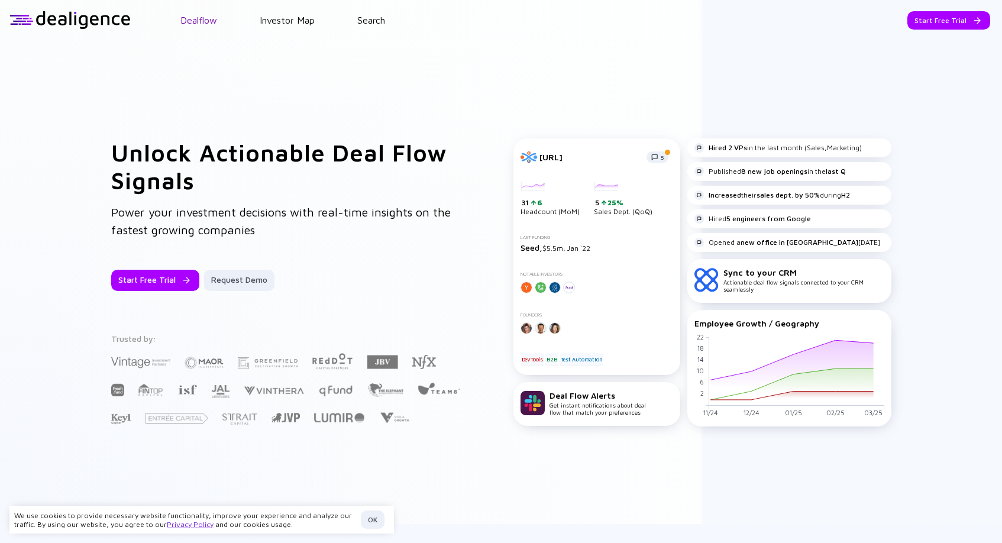
click at [199, 22] on link "Dealflow" at bounding box center [198, 20] width 37 height 11
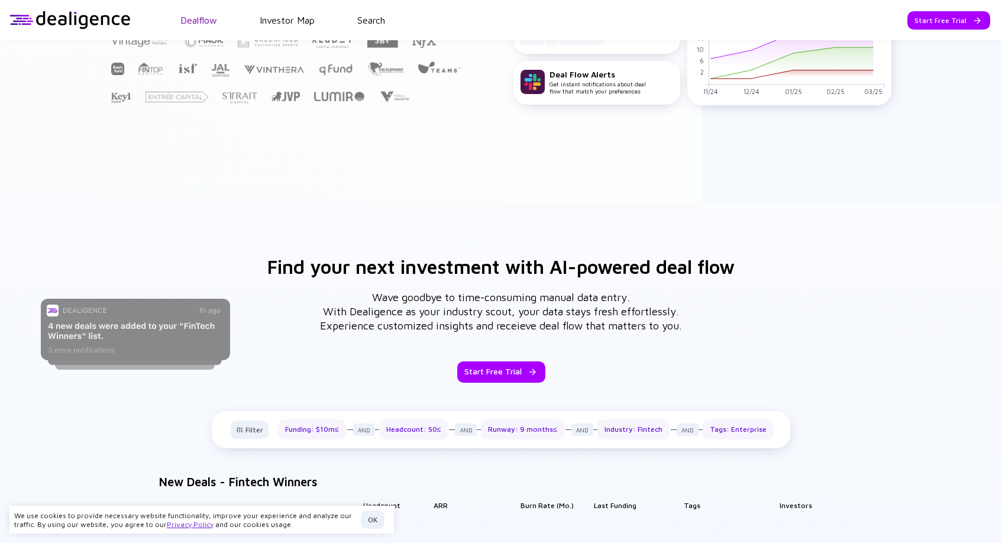
scroll to position [490, 0]
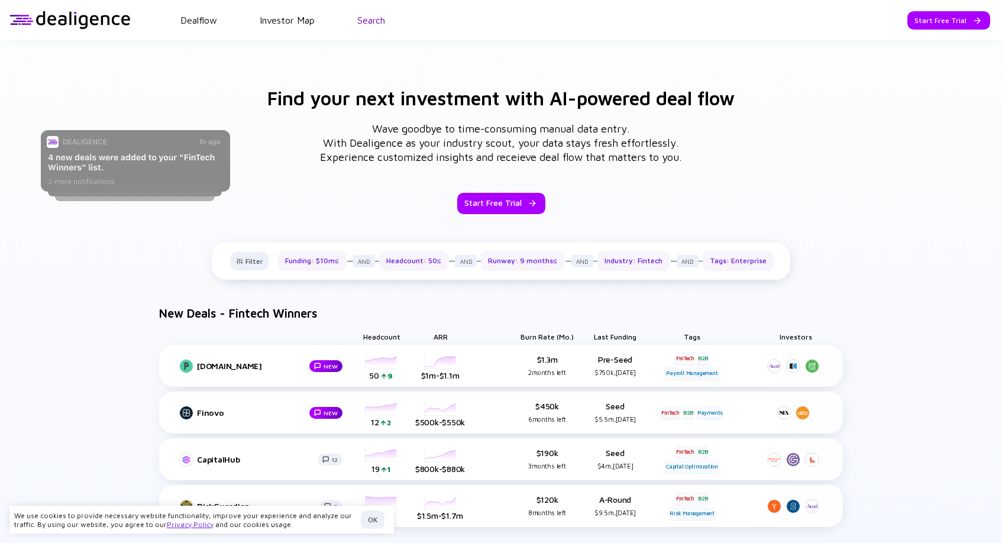
click at [370, 20] on link "Search" at bounding box center [371, 20] width 28 height 11
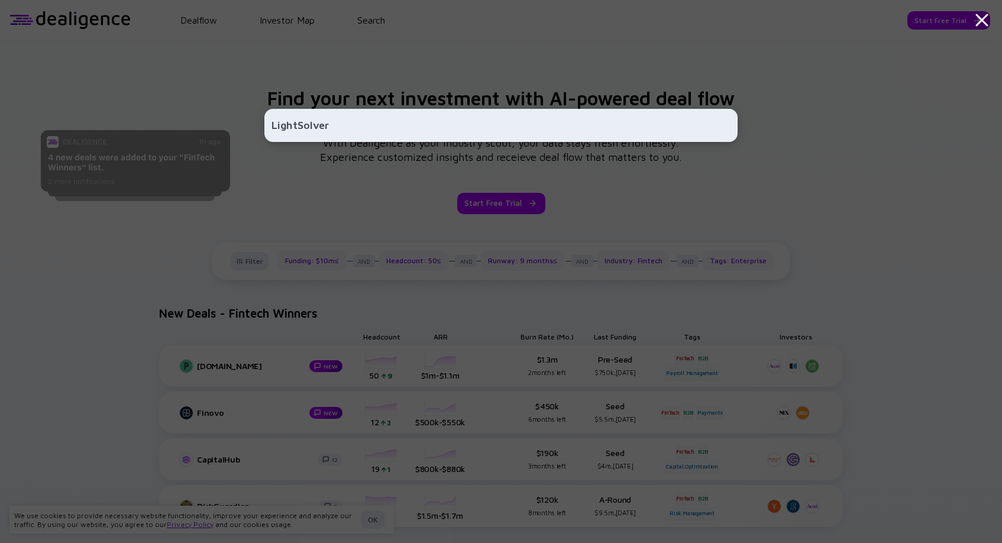
type input "LightSolver"
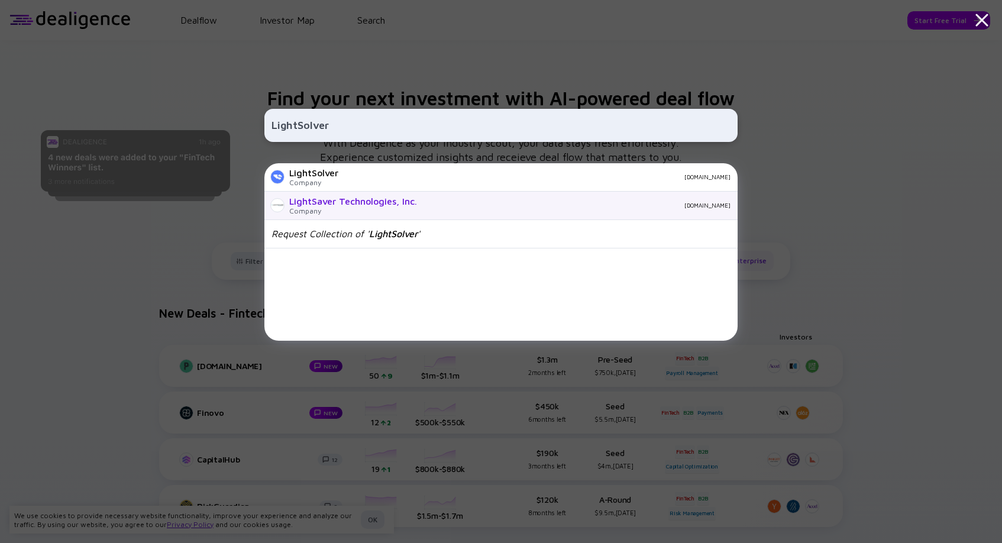
click at [340, 204] on div "LightSaver Technologies, Inc." at bounding box center [353, 201] width 128 height 11
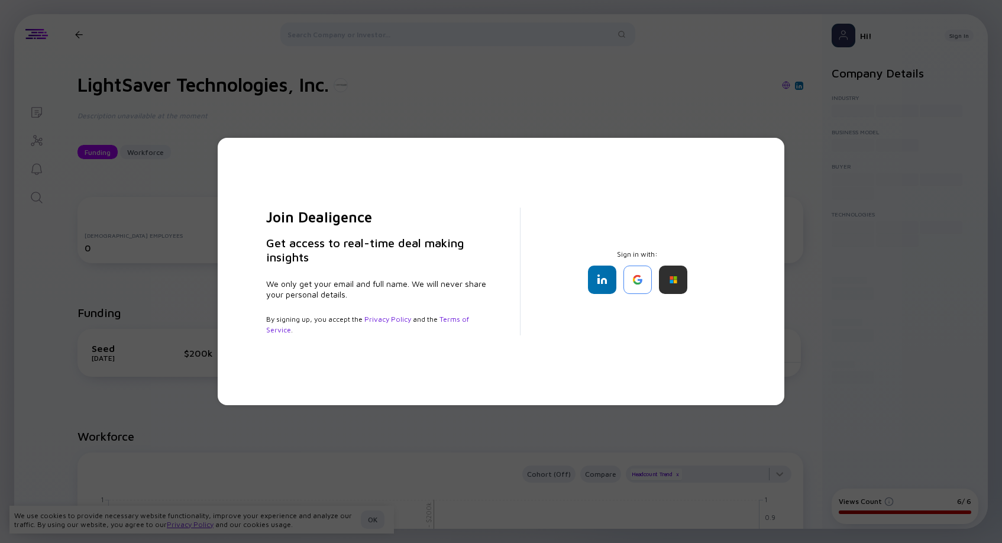
click at [826, 308] on div "Join Dealigence Get access to real-time deal making insights We only get your e…" at bounding box center [501, 271] width 1002 height 543
click at [632, 281] on div at bounding box center [638, 280] width 28 height 28
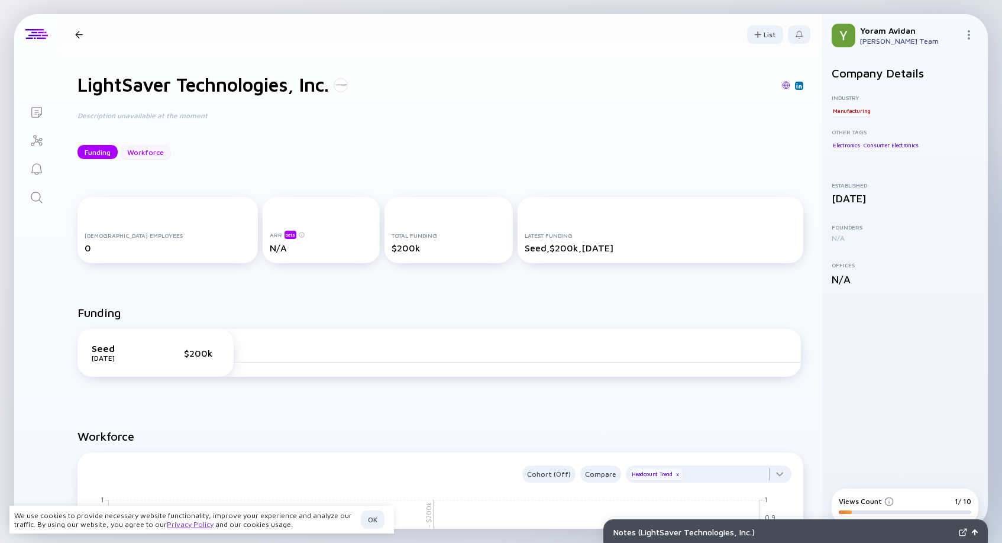
click at [139, 157] on div "Workforce" at bounding box center [145, 152] width 51 height 18
click at [95, 150] on div "Funding" at bounding box center [98, 152] width 40 height 18
click at [34, 111] on icon "Lists" at bounding box center [37, 112] width 14 height 14
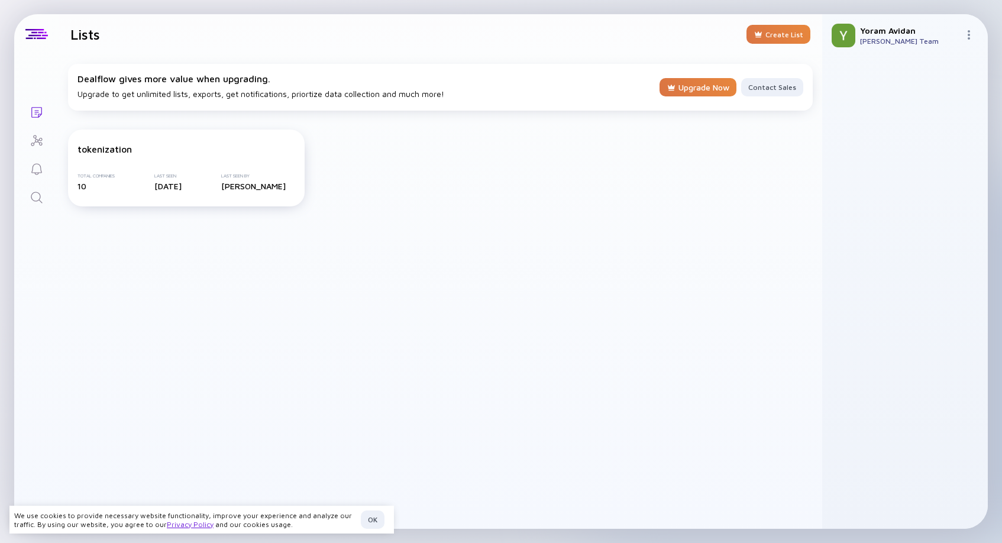
click at [40, 196] on icon "Search" at bounding box center [37, 198] width 14 height 14
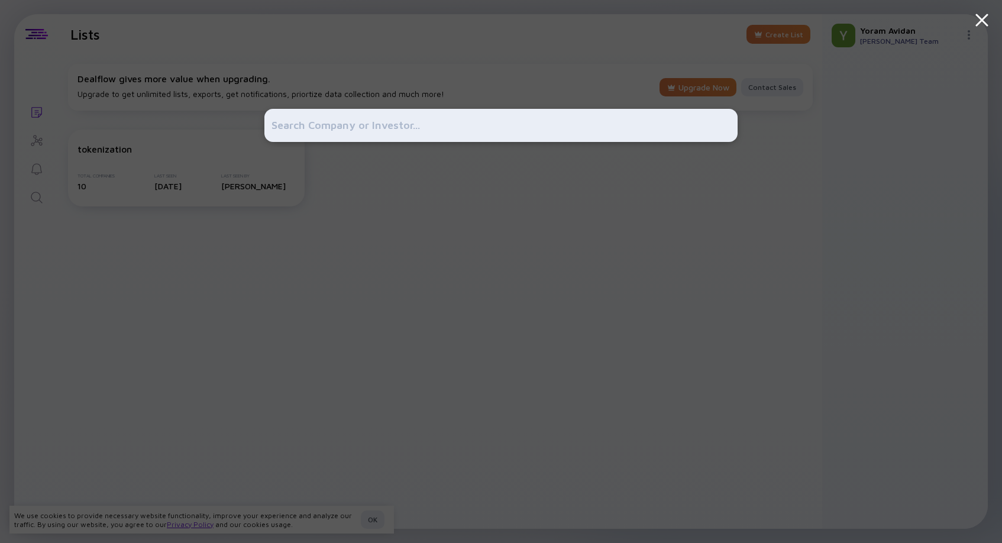
click at [301, 125] on input "text" at bounding box center [501, 125] width 459 height 21
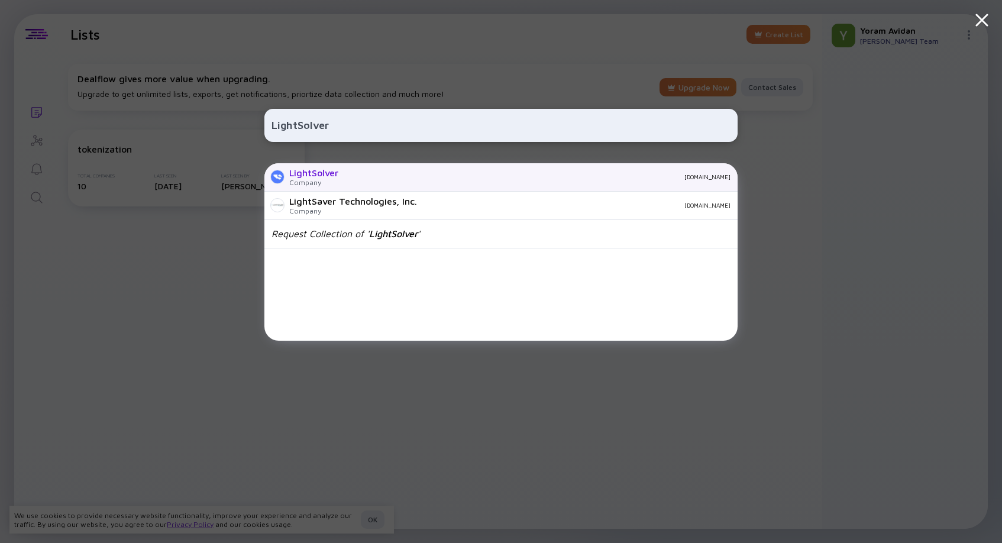
type input "LightSolver"
click at [325, 176] on div "LightSolver" at bounding box center [313, 172] width 49 height 11
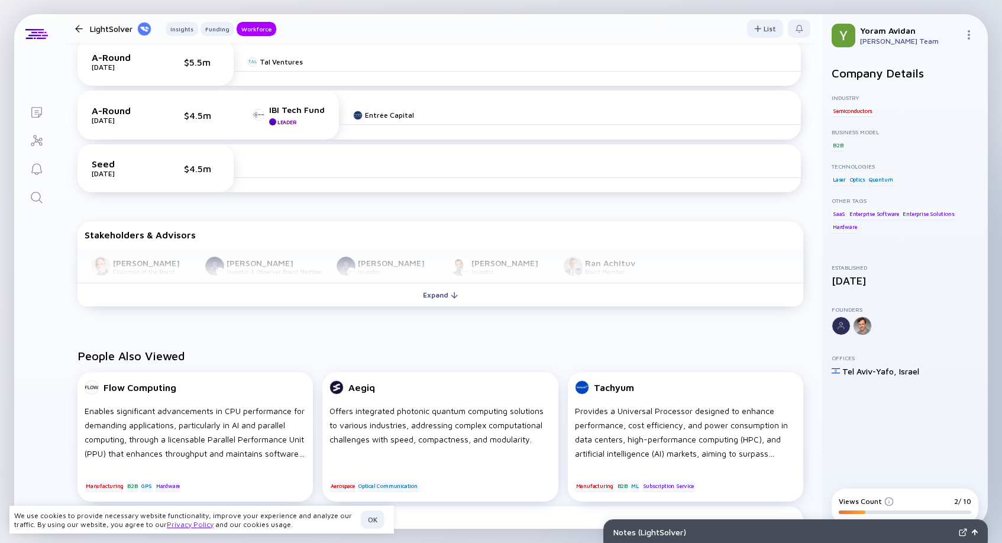
scroll to position [444, 0]
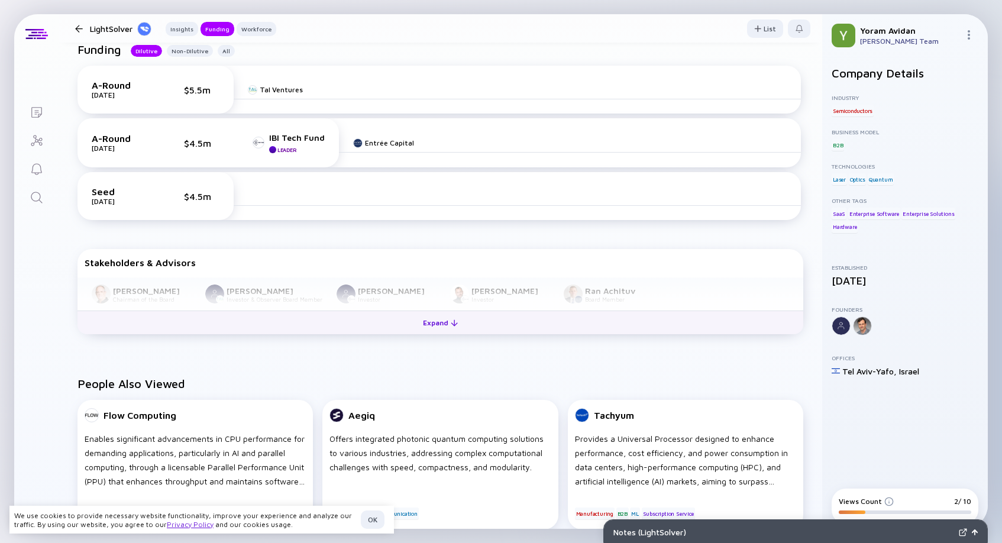
click at [440, 325] on div "Expand" at bounding box center [440, 323] width 49 height 18
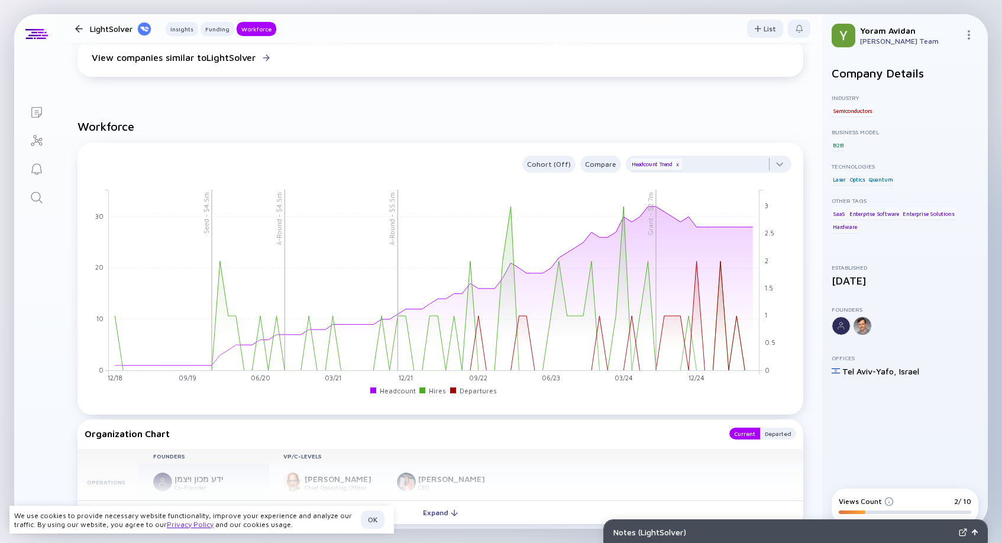
scroll to position [1300, 0]
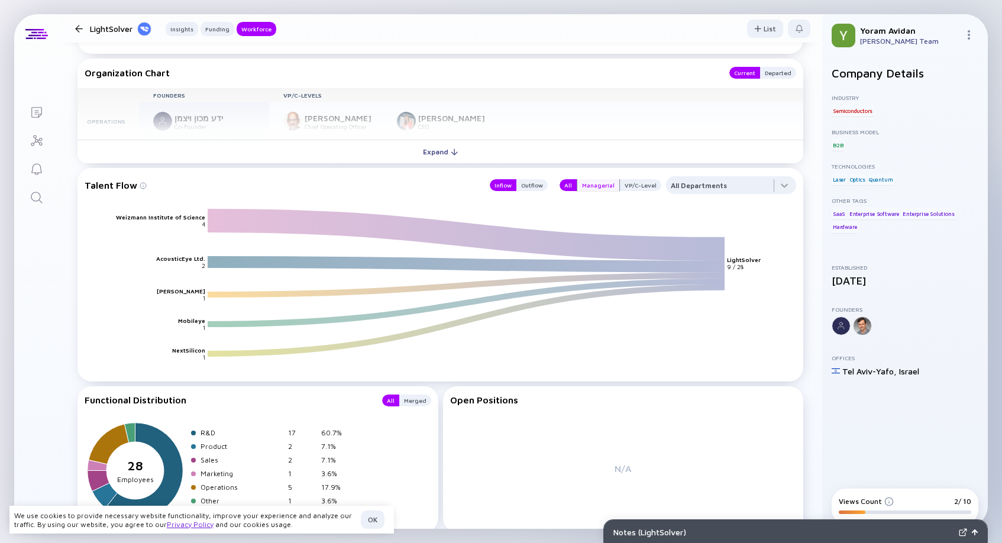
click at [584, 189] on div "Managerial" at bounding box center [598, 185] width 42 height 12
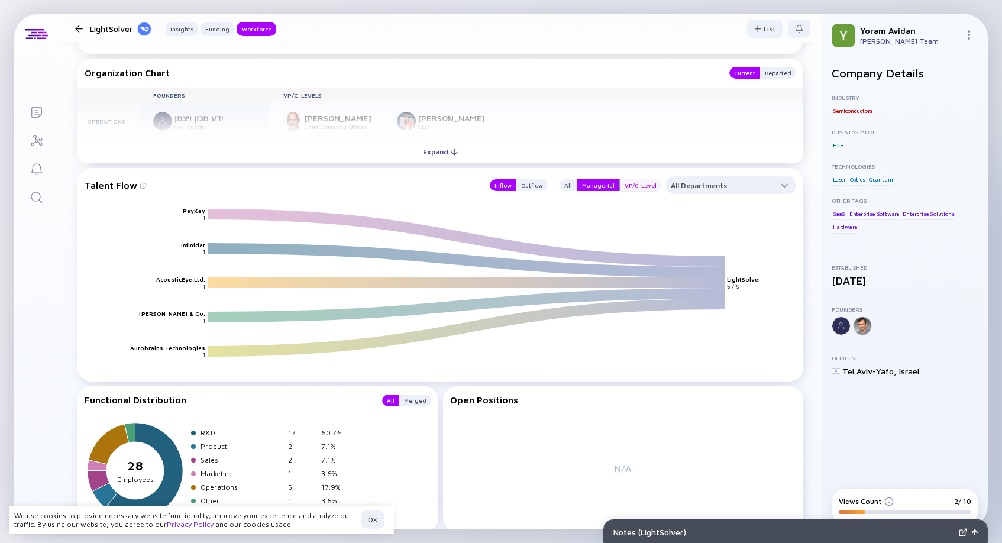
click at [629, 189] on div "VP/C-Level" at bounding box center [640, 185] width 41 height 12
click at [560, 187] on div "All" at bounding box center [568, 185] width 17 height 12
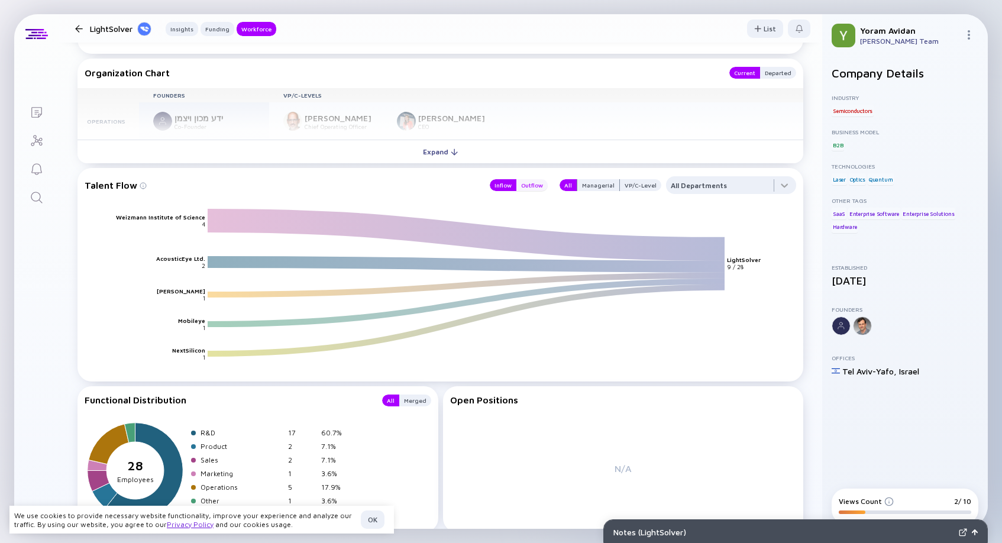
click at [532, 184] on div "Outflow" at bounding box center [531, 185] width 31 height 12
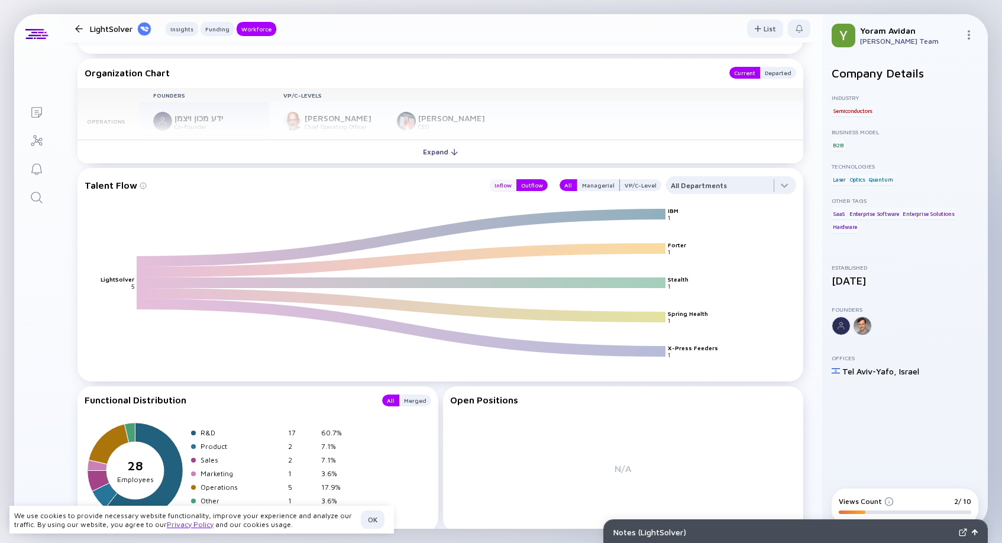
click at [490, 183] on div "Inflow" at bounding box center [503, 185] width 27 height 12
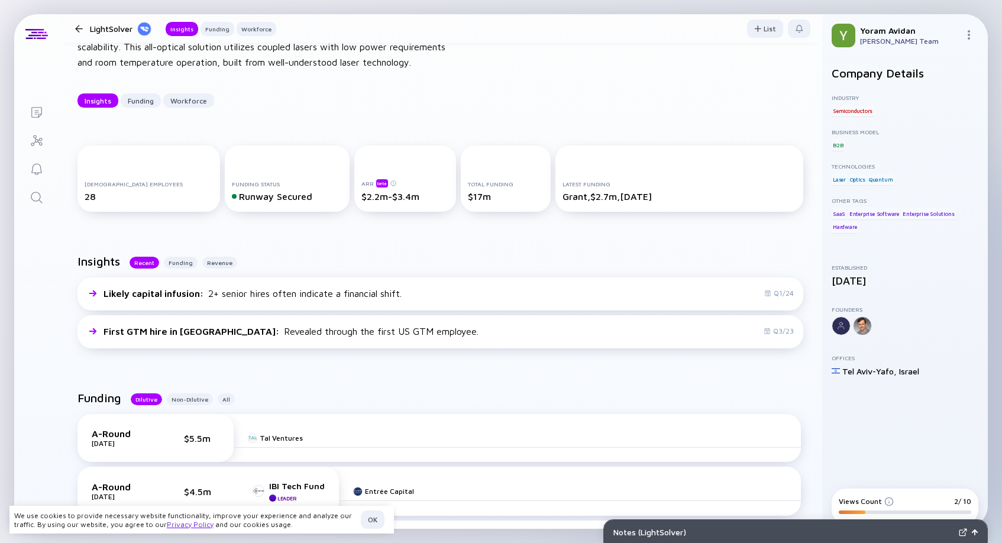
scroll to position [92, 0]
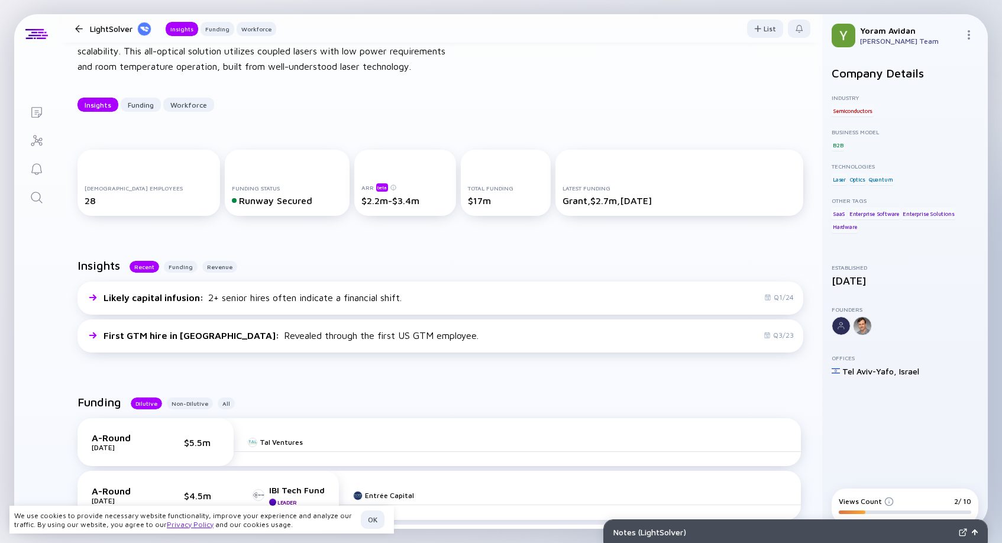
click at [238, 195] on div "Runway Secured" at bounding box center [287, 200] width 111 height 11
click at [382, 202] on div "$2.2m-$3.4m" at bounding box center [405, 200] width 88 height 11
click at [361, 203] on div "$2.2m-$3.4m" at bounding box center [405, 200] width 88 height 11
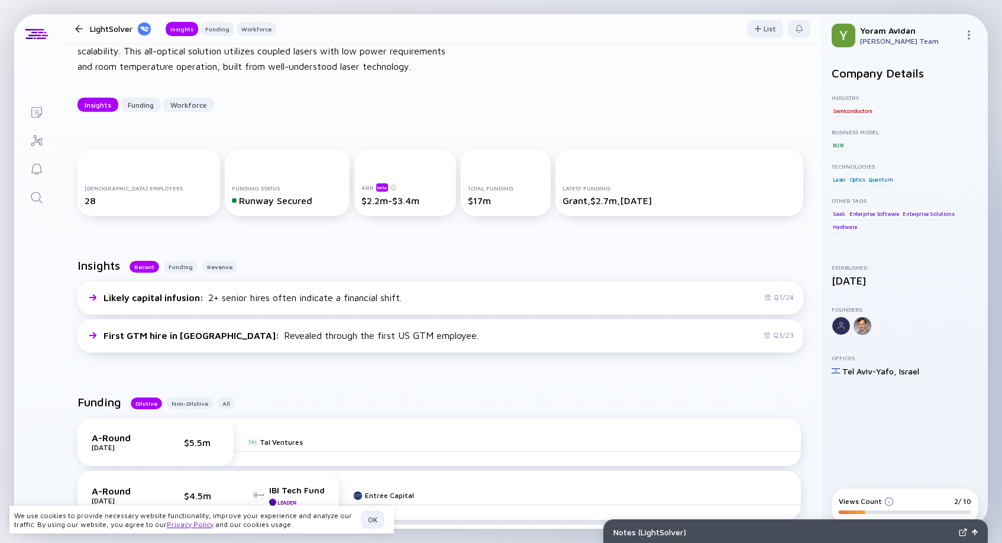
click at [599, 202] on div "Grant, $2.7m, [DATE]" at bounding box center [680, 200] width 234 height 11
click at [88, 200] on div "28" at bounding box center [149, 200] width 128 height 11
click at [144, 104] on div "Funding" at bounding box center [141, 105] width 40 height 18
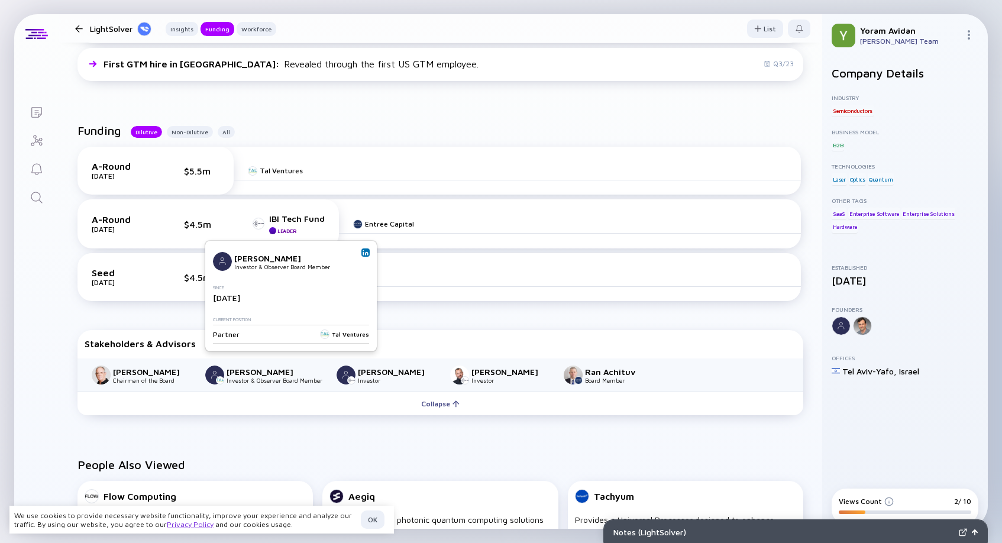
scroll to position [372, 0]
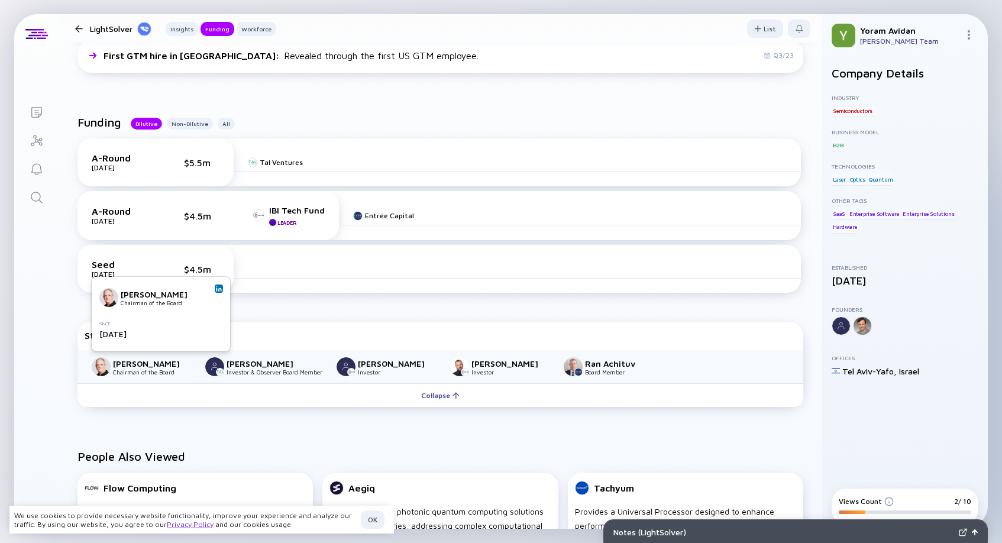
click at [221, 289] on img at bounding box center [219, 289] width 6 height 6
